Goal: Complete application form

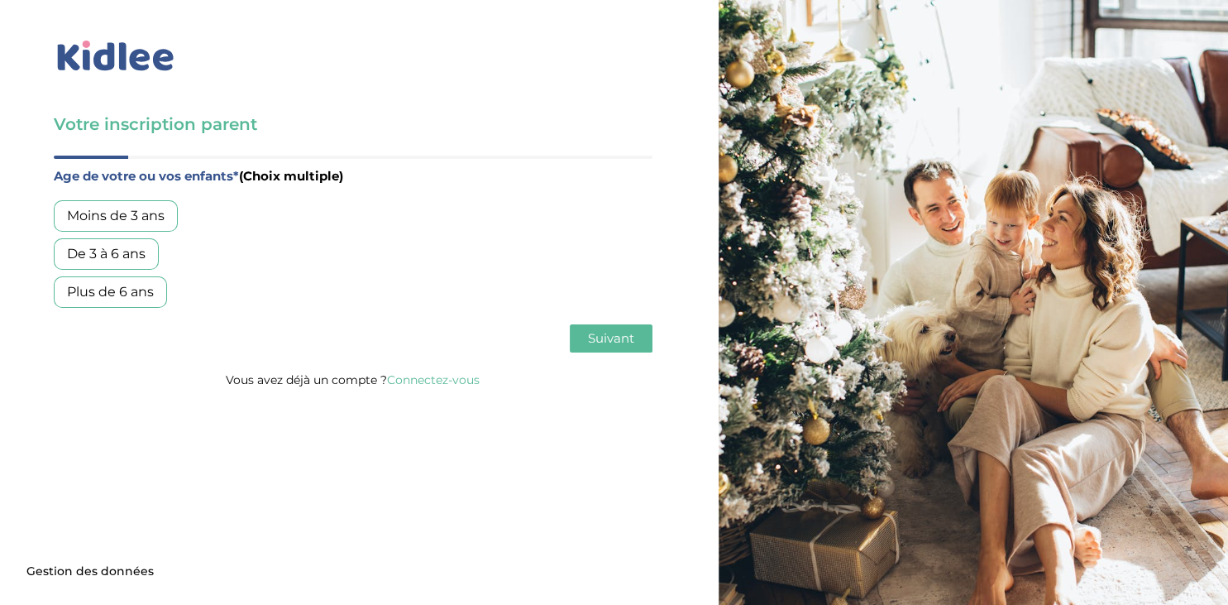
click at [129, 290] on div "Plus de 6 ans" at bounding box center [110, 291] width 113 height 31
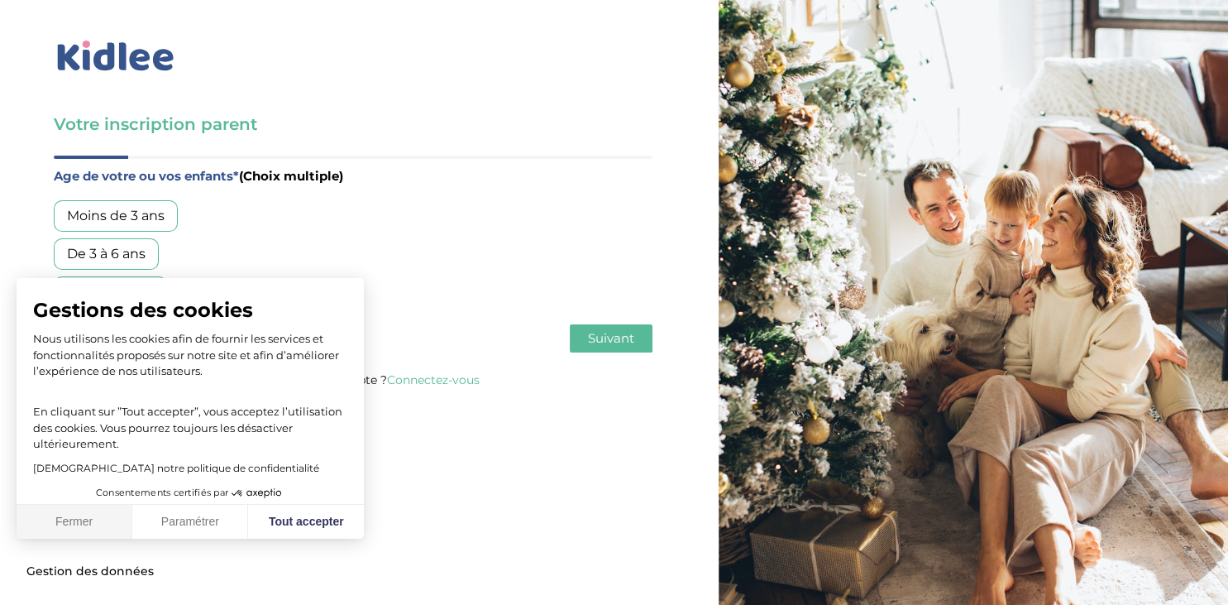
click at [56, 519] on button "Fermer" at bounding box center [75, 522] width 116 height 35
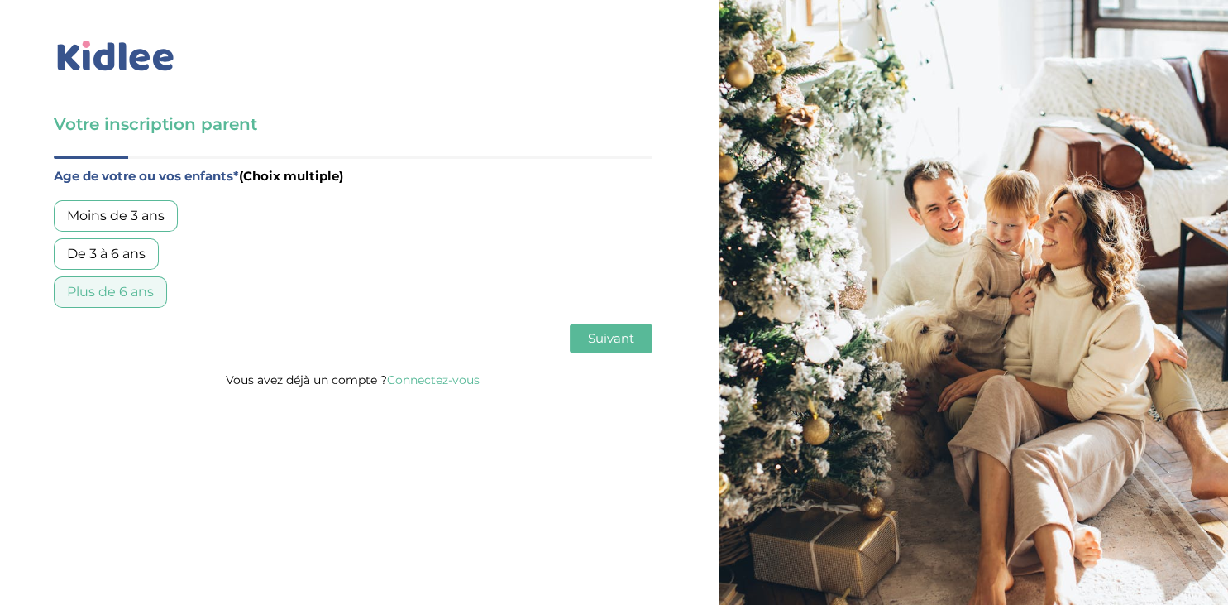
click at [622, 341] on span "Suivant" at bounding box center [611, 338] width 46 height 16
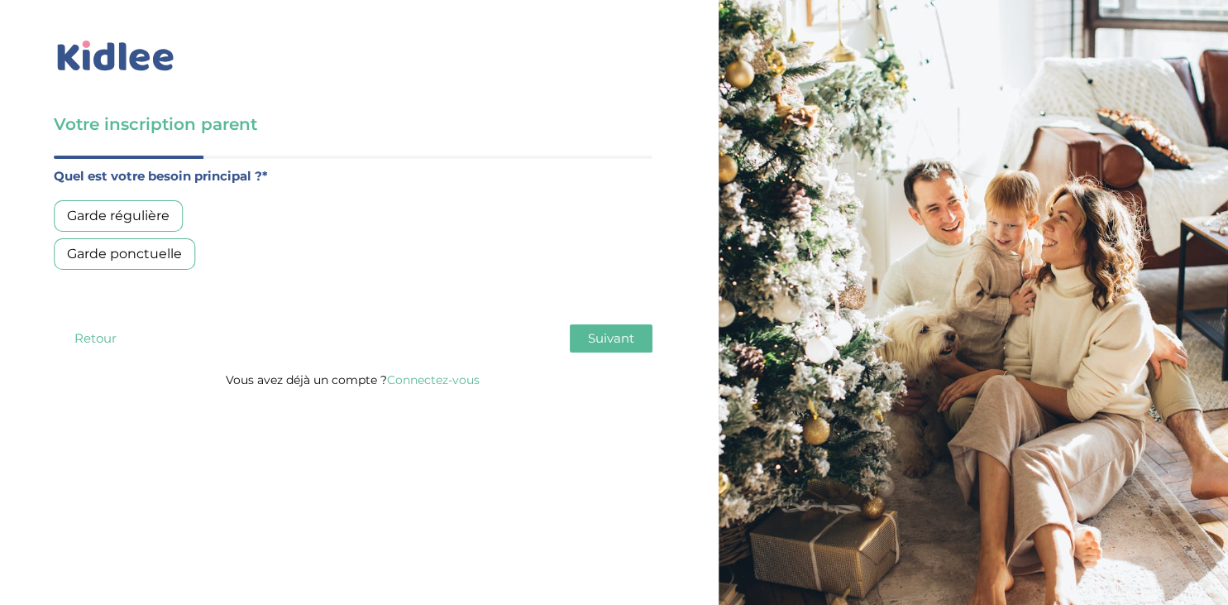
click at [156, 252] on div "Garde ponctuelle" at bounding box center [124, 253] width 141 height 31
click at [610, 335] on span "Suivant" at bounding box center [611, 338] width 46 height 16
click at [134, 217] on div "Moins de 30h/mois" at bounding box center [129, 215] width 151 height 31
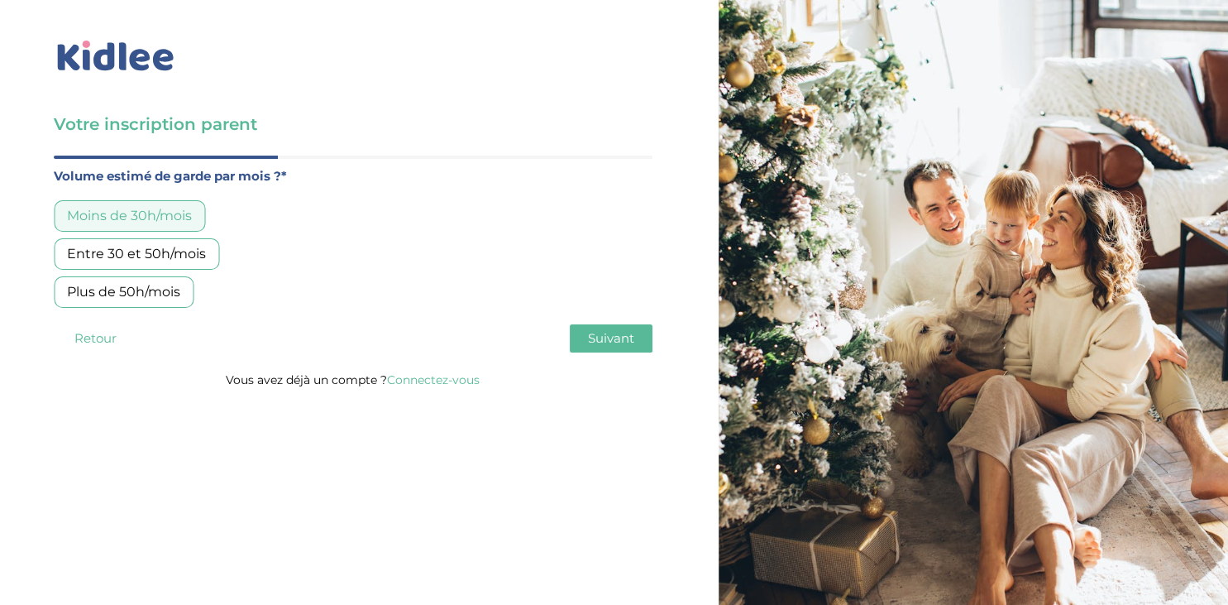
click at [597, 333] on span "Suivant" at bounding box center [611, 338] width 46 height 16
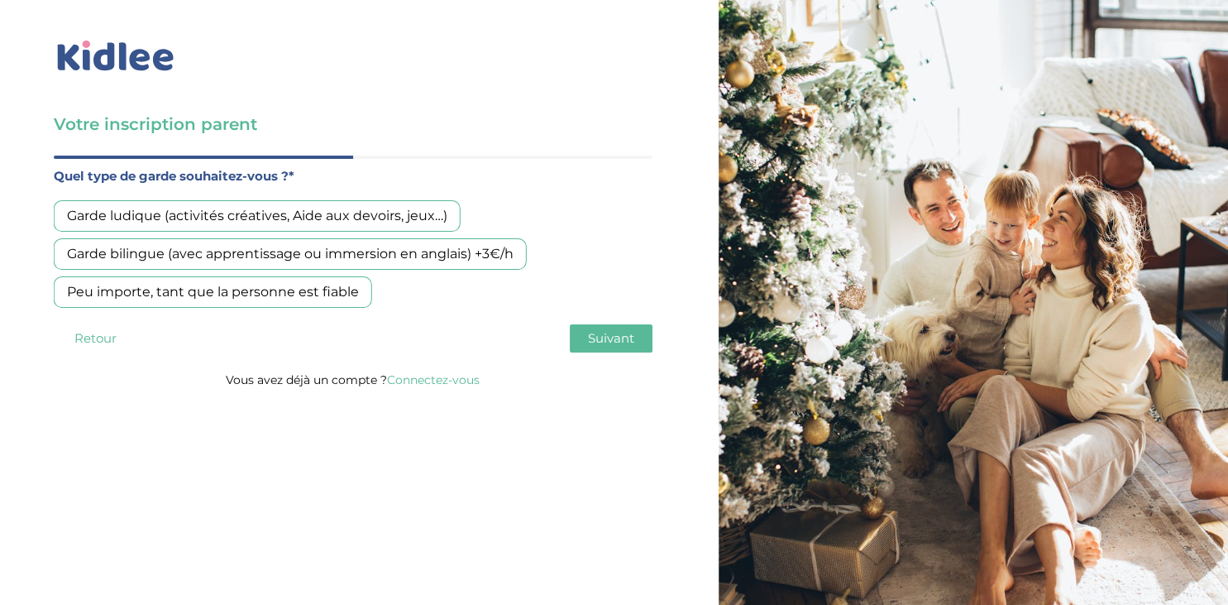
click at [342, 217] on div "Garde ludique (activités créatives, Aide aux devoirs, jeux…)" at bounding box center [257, 215] width 407 height 31
click at [605, 342] on span "Suivant" at bounding box center [611, 338] width 46 height 16
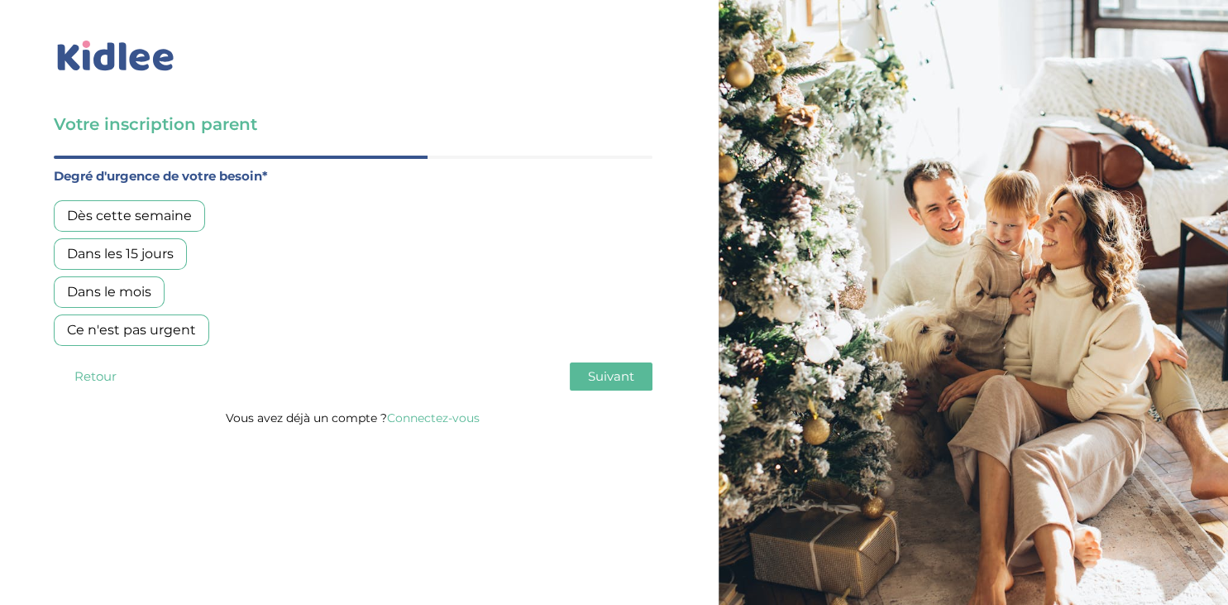
click at [162, 260] on div "Dans les 15 jours" at bounding box center [120, 253] width 133 height 31
click at [626, 380] on span "Suivant" at bounding box center [611, 376] width 46 height 16
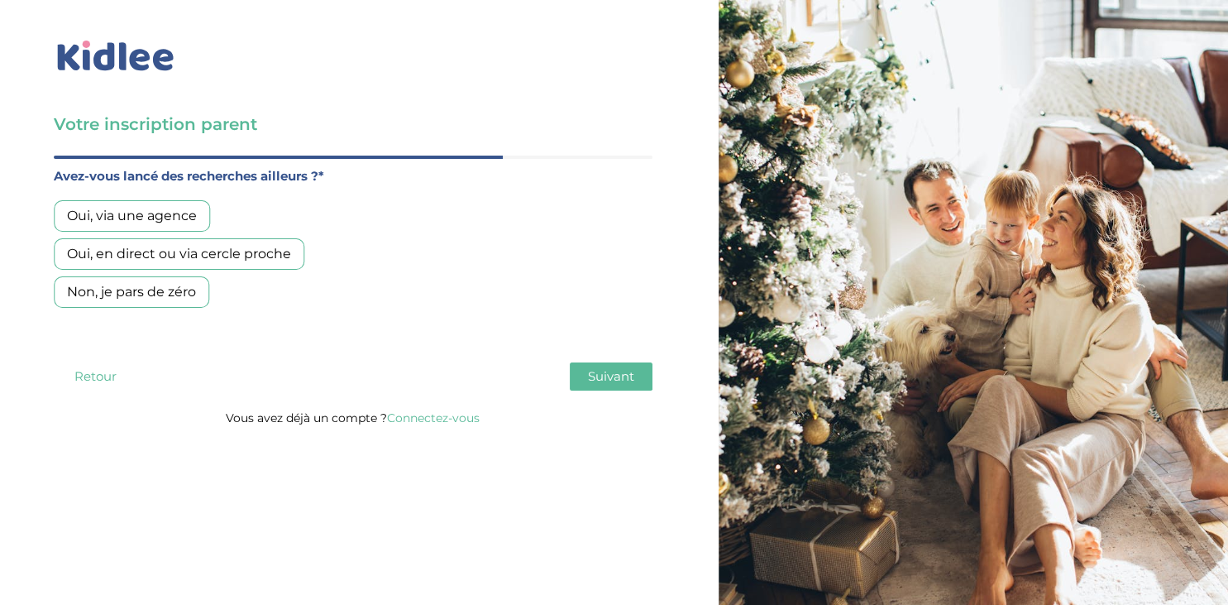
click at [176, 247] on div "Oui, en direct ou via cercle proche" at bounding box center [179, 253] width 251 height 31
click at [634, 376] on span "Suivant" at bounding box center [611, 376] width 46 height 16
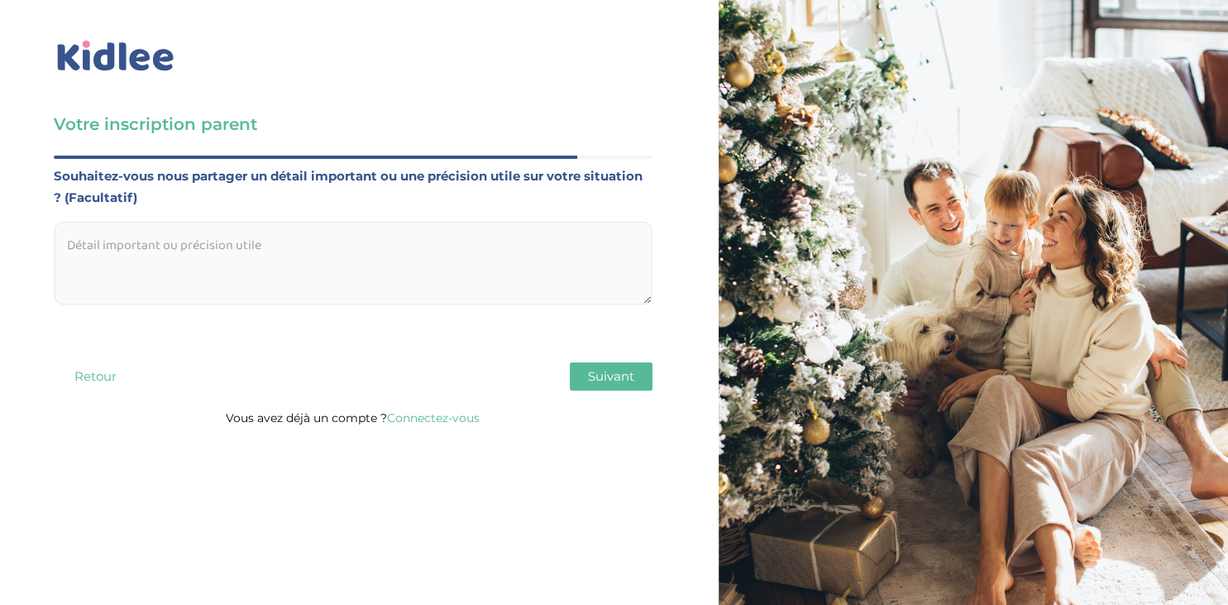
click at [634, 376] on span "Suivant" at bounding box center [611, 376] width 46 height 16
